Goal: Task Accomplishment & Management: Use online tool/utility

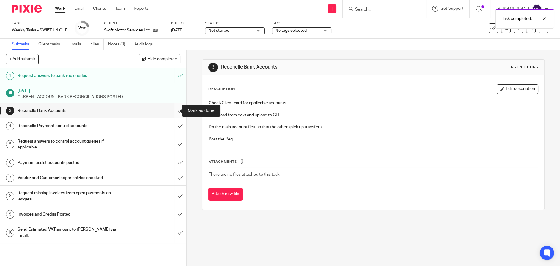
click at [169, 114] on input "submit" at bounding box center [93, 110] width 186 height 15
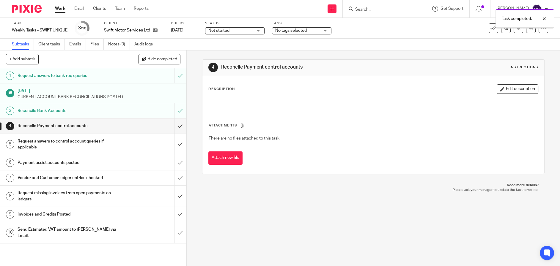
click at [171, 130] on input "submit" at bounding box center [93, 126] width 186 height 15
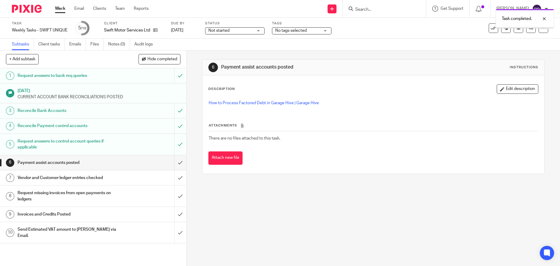
click at [170, 159] on input "submit" at bounding box center [93, 162] width 186 height 15
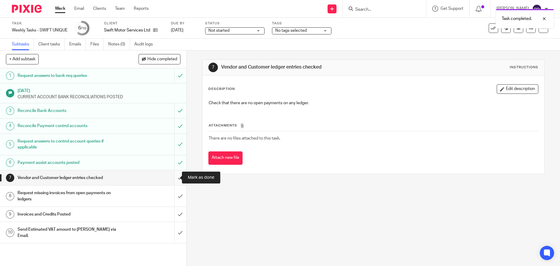
click at [170, 176] on input "submit" at bounding box center [93, 178] width 186 height 15
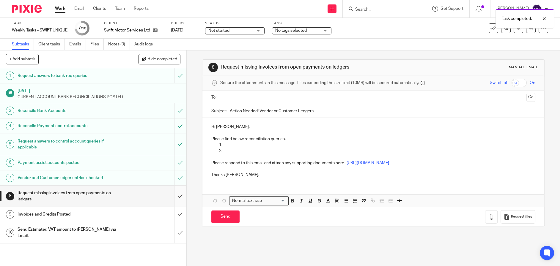
click at [178, 198] on input "submit" at bounding box center [93, 196] width 186 height 21
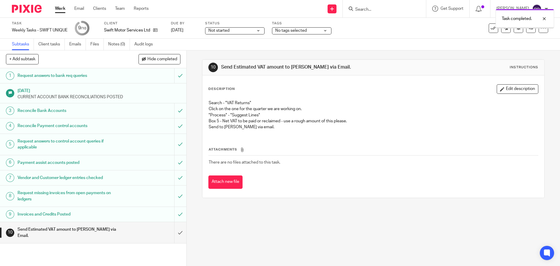
click at [174, 225] on input "submit" at bounding box center [93, 232] width 186 height 21
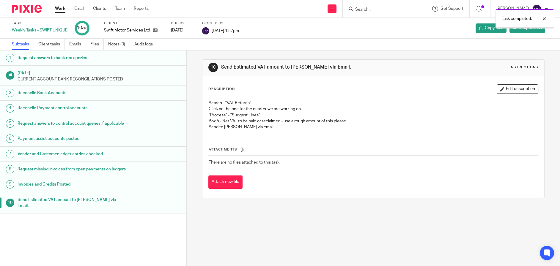
click at [19, 9] on img at bounding box center [27, 9] width 30 height 8
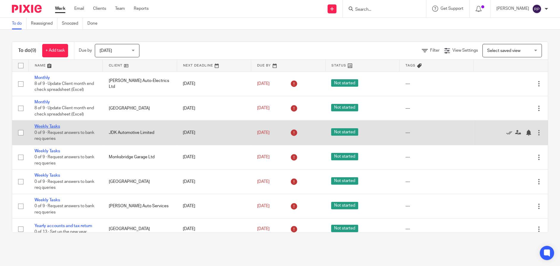
click at [51, 125] on link "Weekly Tasks" at bounding box center [47, 127] width 26 height 4
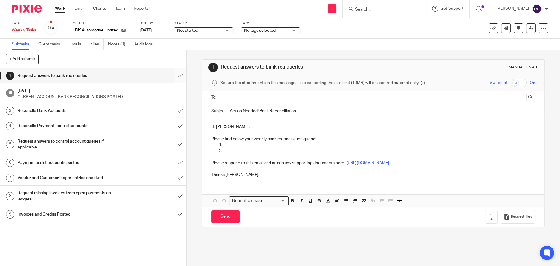
click at [167, 75] on input "submit" at bounding box center [93, 75] width 186 height 15
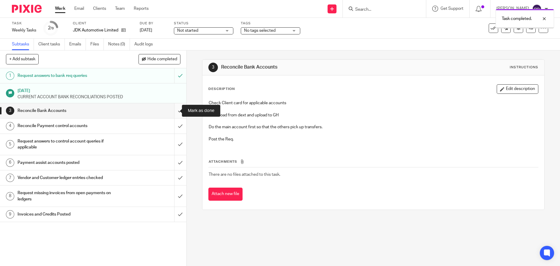
click at [172, 114] on input "submit" at bounding box center [93, 110] width 186 height 15
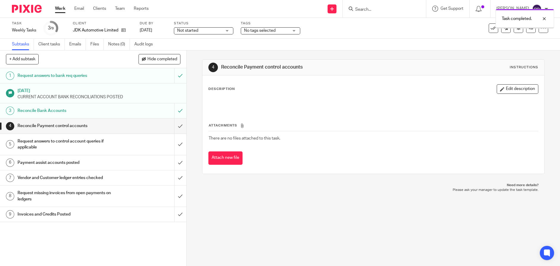
click at [175, 127] on input "submit" at bounding box center [93, 126] width 186 height 15
click at [172, 147] on input "submit" at bounding box center [93, 144] width 186 height 21
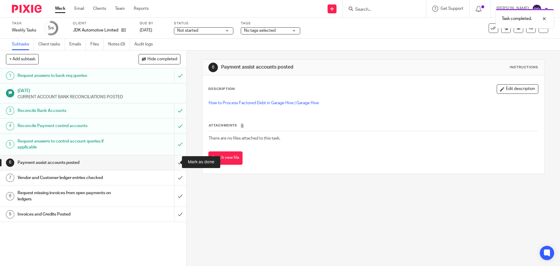
click at [170, 163] on input "submit" at bounding box center [93, 162] width 186 height 15
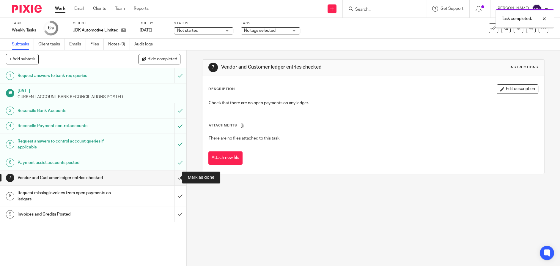
click at [172, 177] on input "submit" at bounding box center [93, 178] width 186 height 15
click at [173, 200] on input "submit" at bounding box center [93, 196] width 186 height 21
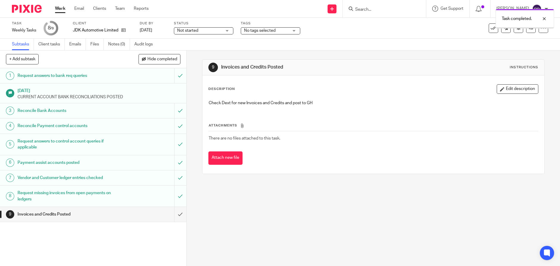
click at [172, 211] on input "submit" at bounding box center [93, 214] width 186 height 15
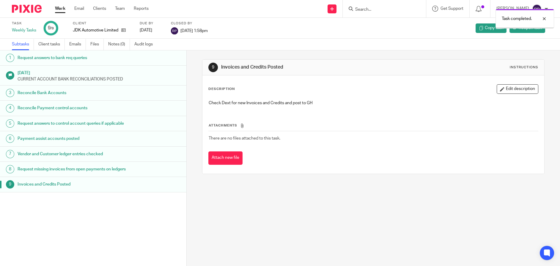
click at [26, 12] on img at bounding box center [27, 9] width 30 height 8
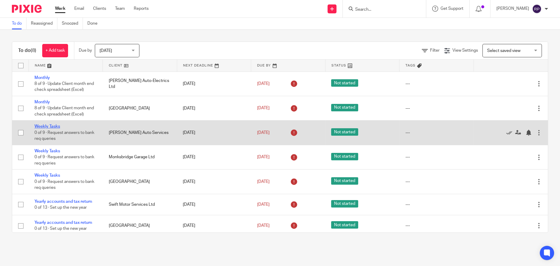
click at [49, 126] on link "Weekly Tasks" at bounding box center [47, 127] width 26 height 4
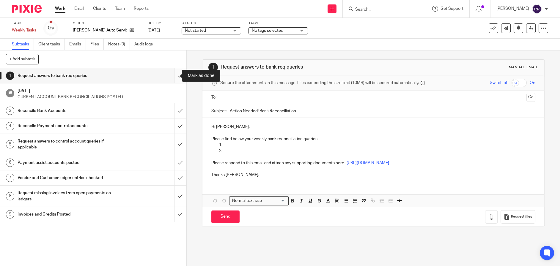
click at [173, 73] on input "submit" at bounding box center [93, 75] width 186 height 15
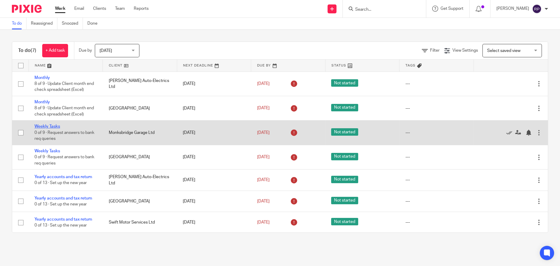
click at [54, 126] on link "Weekly Tasks" at bounding box center [47, 127] width 26 height 4
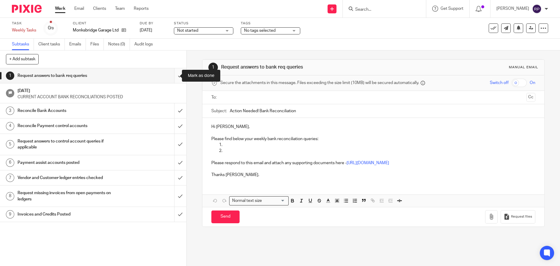
click at [178, 75] on input "submit" at bounding box center [93, 75] width 186 height 15
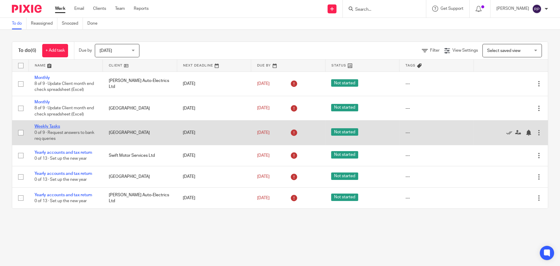
click at [49, 126] on link "Weekly Tasks" at bounding box center [47, 127] width 26 height 4
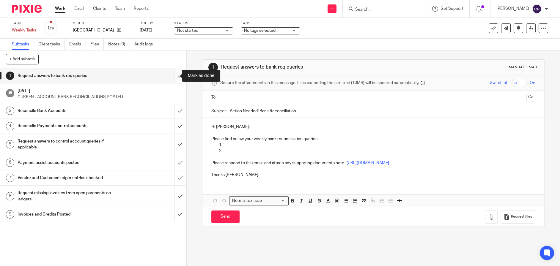
click at [178, 74] on input "submit" at bounding box center [93, 75] width 186 height 15
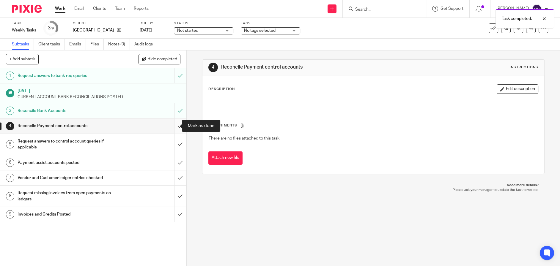
click at [171, 130] on input "submit" at bounding box center [93, 126] width 186 height 15
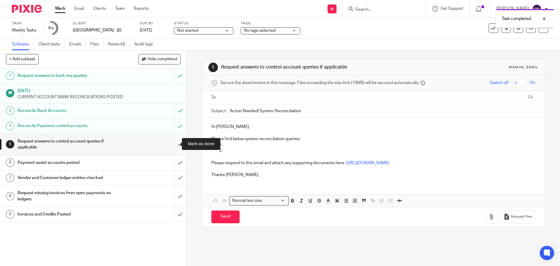
click at [173, 142] on input "submit" at bounding box center [93, 144] width 186 height 21
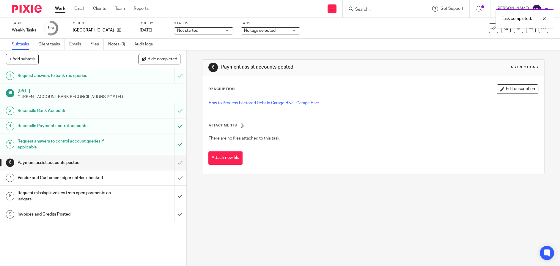
click at [172, 167] on input "submit" at bounding box center [93, 162] width 186 height 15
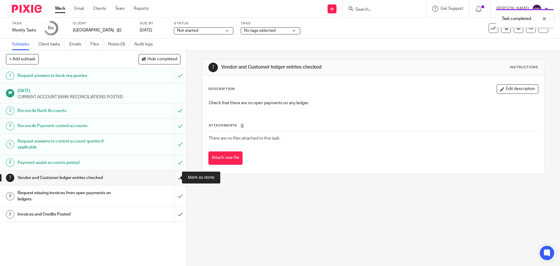
click at [177, 173] on input "submit" at bounding box center [93, 178] width 186 height 15
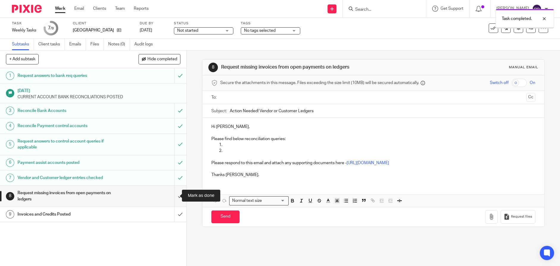
click at [168, 199] on input "submit" at bounding box center [93, 196] width 186 height 21
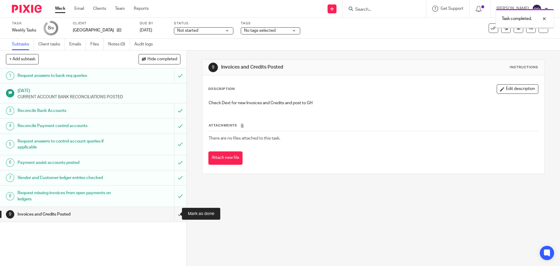
click at [174, 214] on input "submit" at bounding box center [93, 214] width 186 height 15
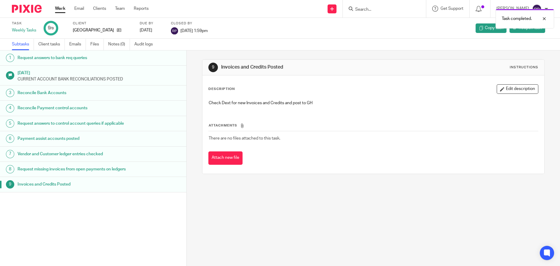
click at [31, 15] on div at bounding box center [24, 9] width 49 height 18
click at [32, 10] on img at bounding box center [27, 9] width 30 height 8
